Goal: Task Accomplishment & Management: Complete application form

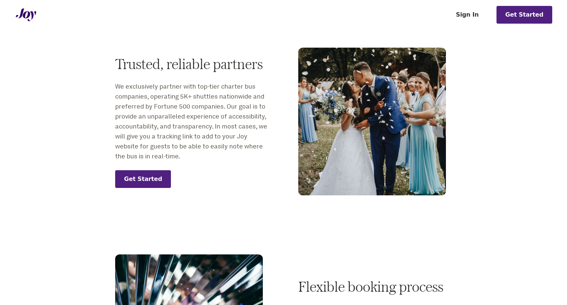
scroll to position [480, 0]
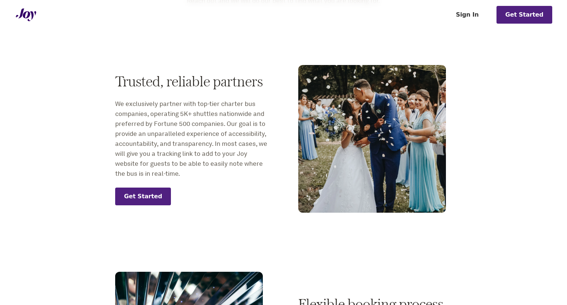
click at [472, 16] on link "Sign In" at bounding box center [467, 15] width 41 height 18
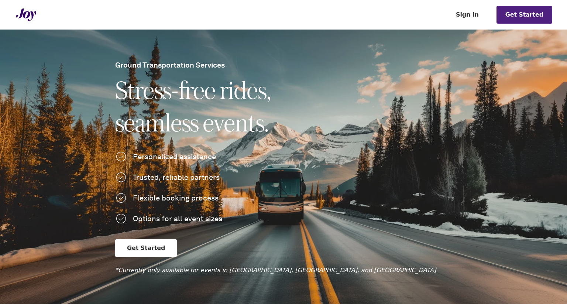
click at [523, 13] on link "Get Started" at bounding box center [525, 15] width 56 height 18
click at [472, 13] on link "Sign In" at bounding box center [467, 15] width 41 height 18
click at [532, 12] on link "Get Started" at bounding box center [525, 15] width 56 height 18
